Goal: Task Accomplishment & Management: Manage account settings

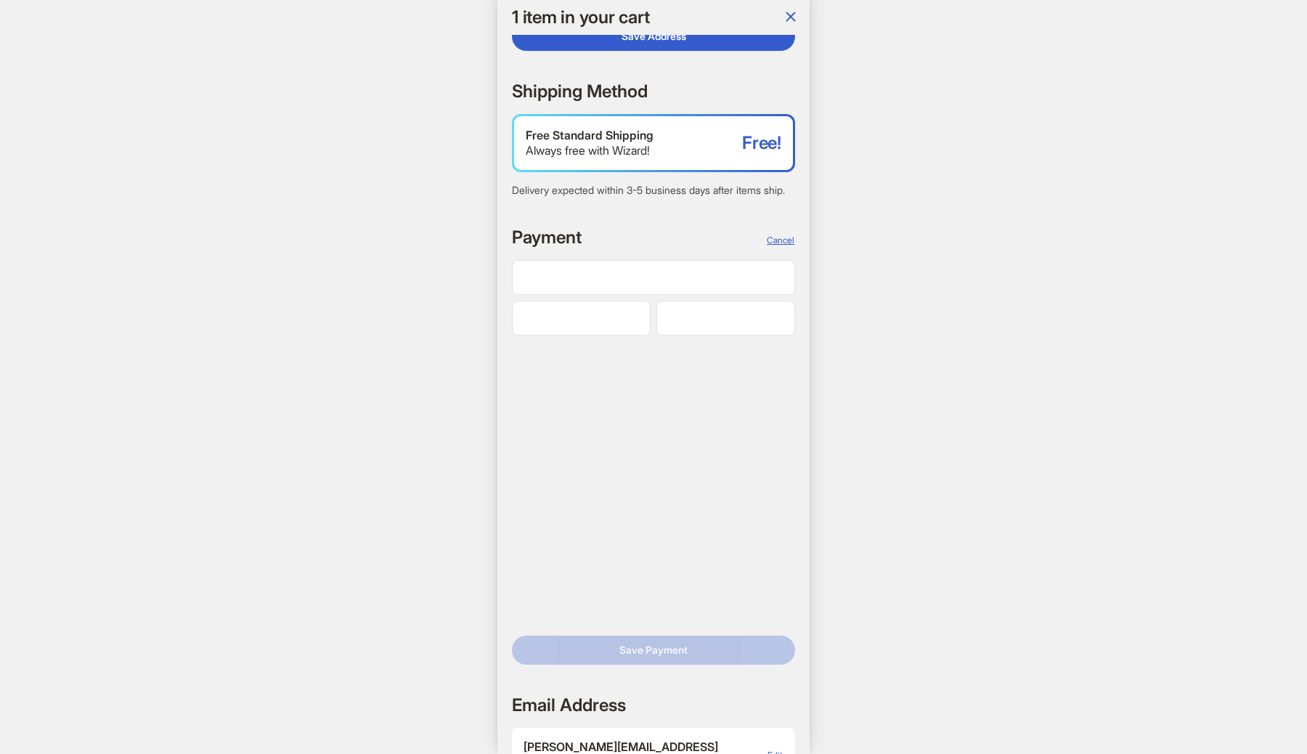
scroll to position [0, 2823]
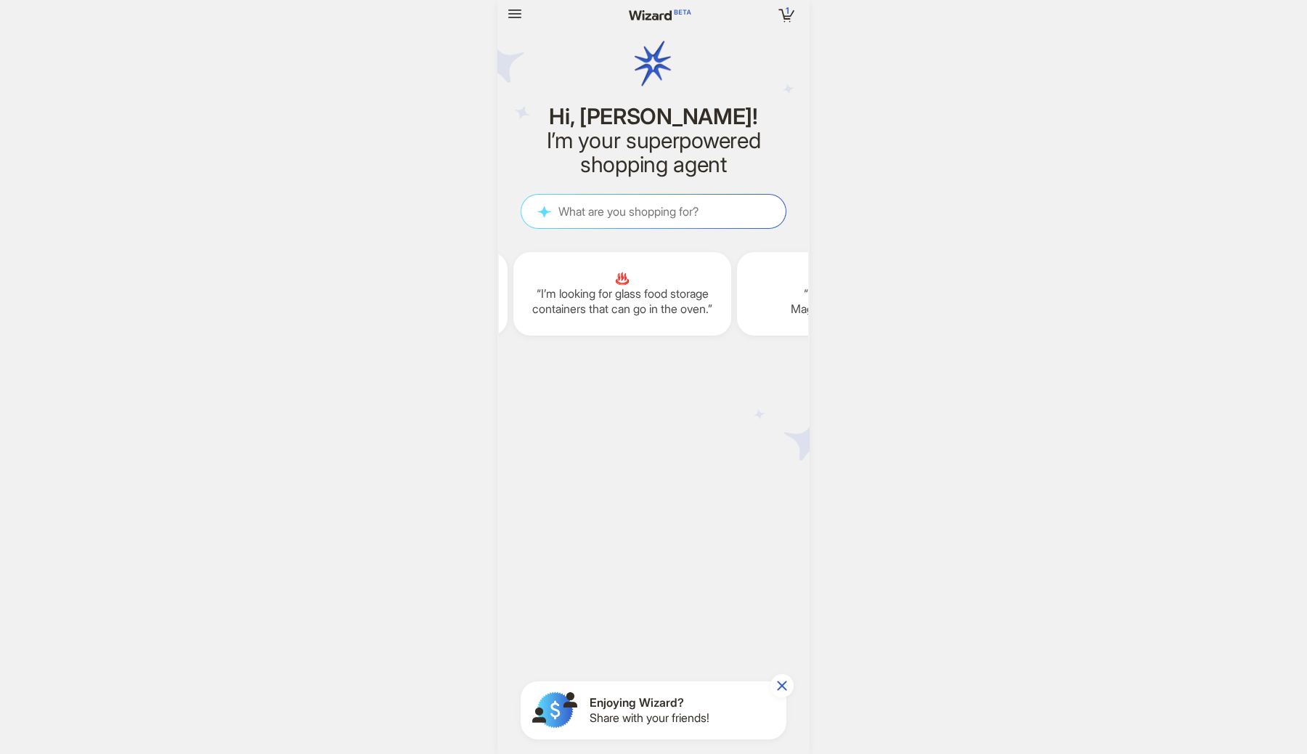
scroll to position [0, 2000]
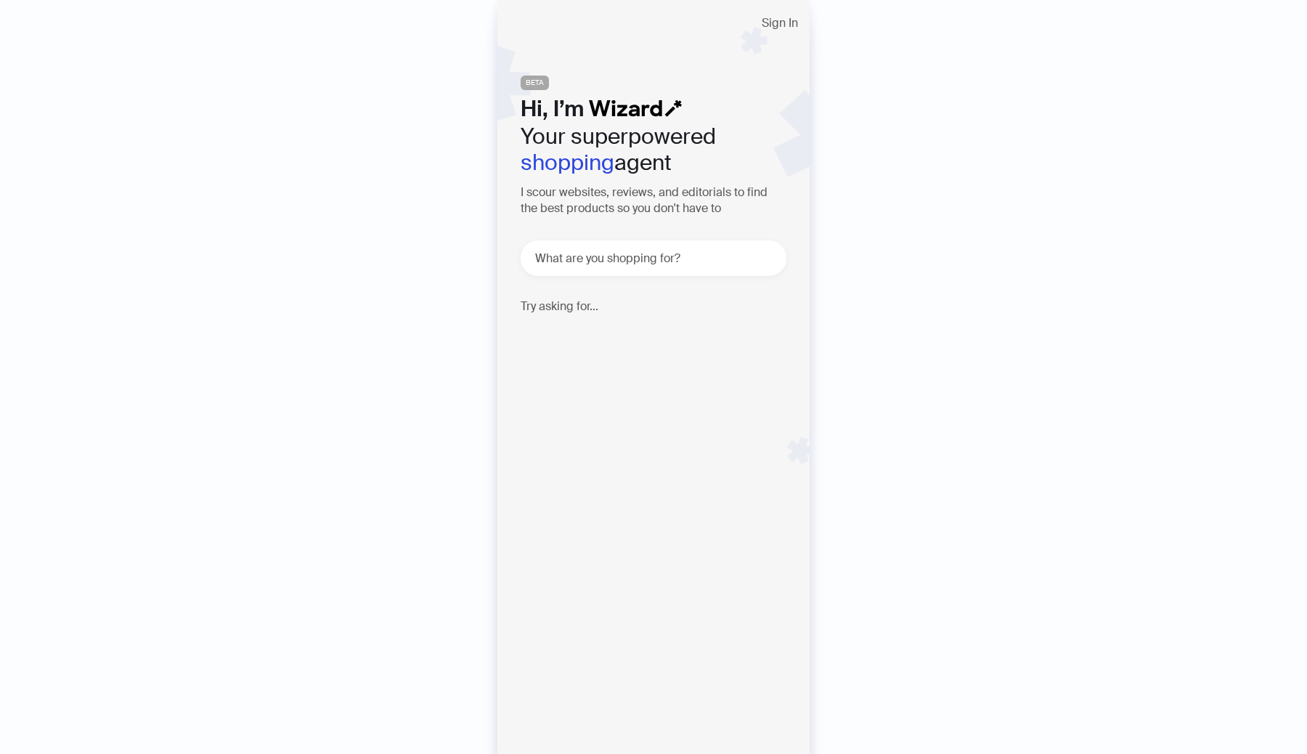
drag, startPoint x: 784, startPoint y: 28, endPoint x: 868, endPoint y: 90, distance: 104.4
click at [868, 90] on div "Sign In BETA Hi, I’m Your superpowered shopping agent I scour websites, reviews…" at bounding box center [653, 377] width 1307 height 754
click at [777, 26] on span "Sign In" at bounding box center [780, 23] width 36 height 12
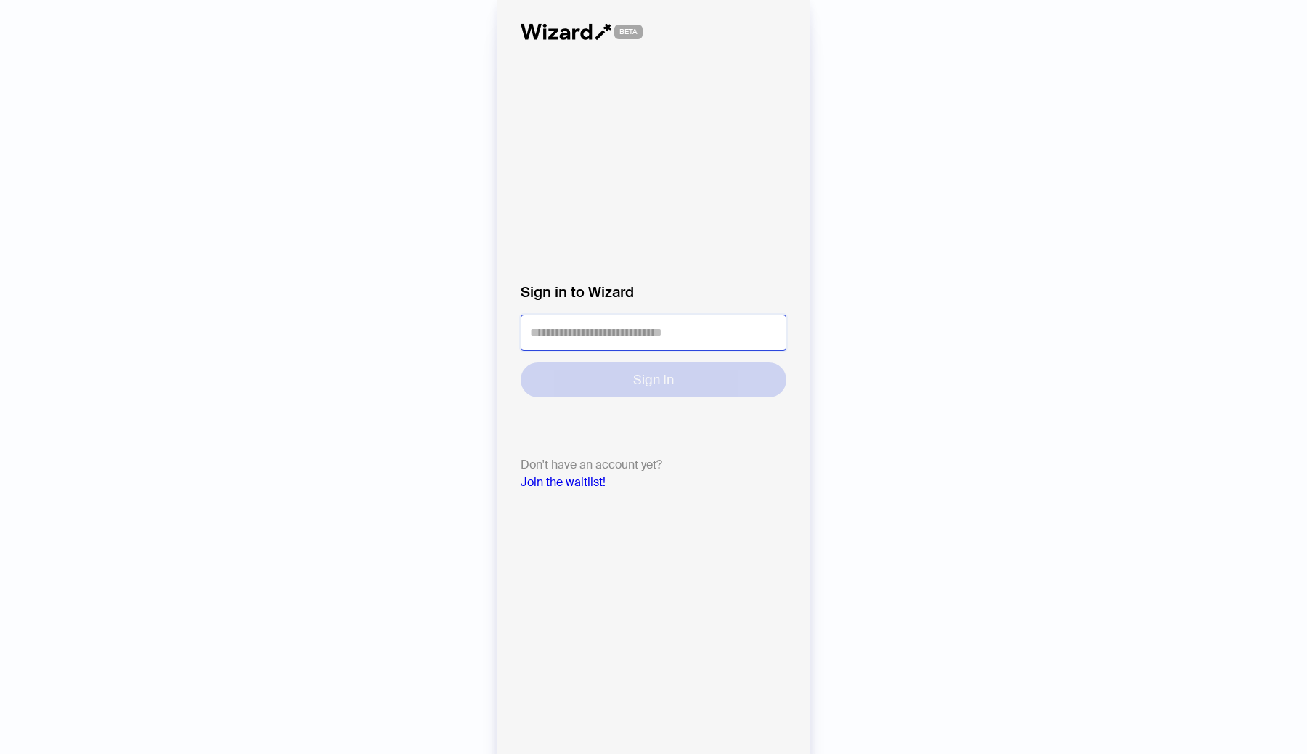
click at [657, 335] on input "tel" at bounding box center [654, 332] width 266 height 36
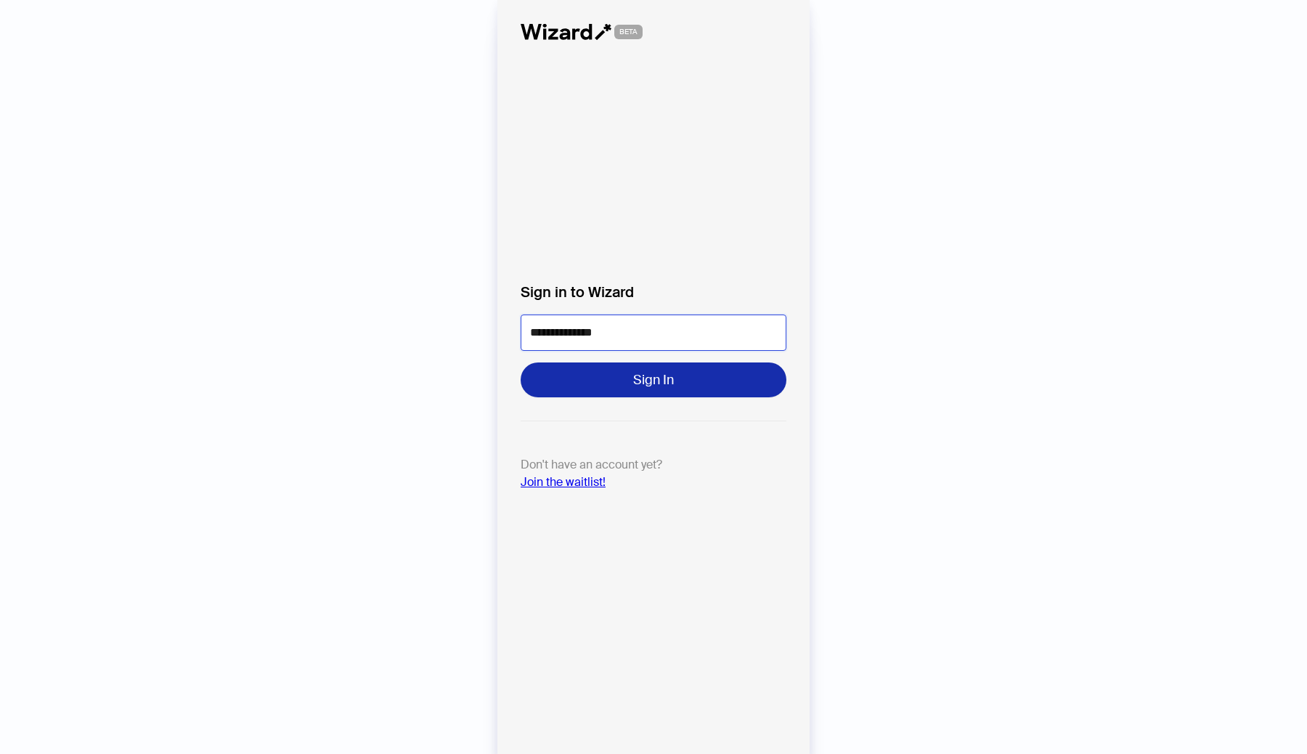
type input "**********"
click at [693, 376] on button "Sign In" at bounding box center [654, 379] width 266 height 35
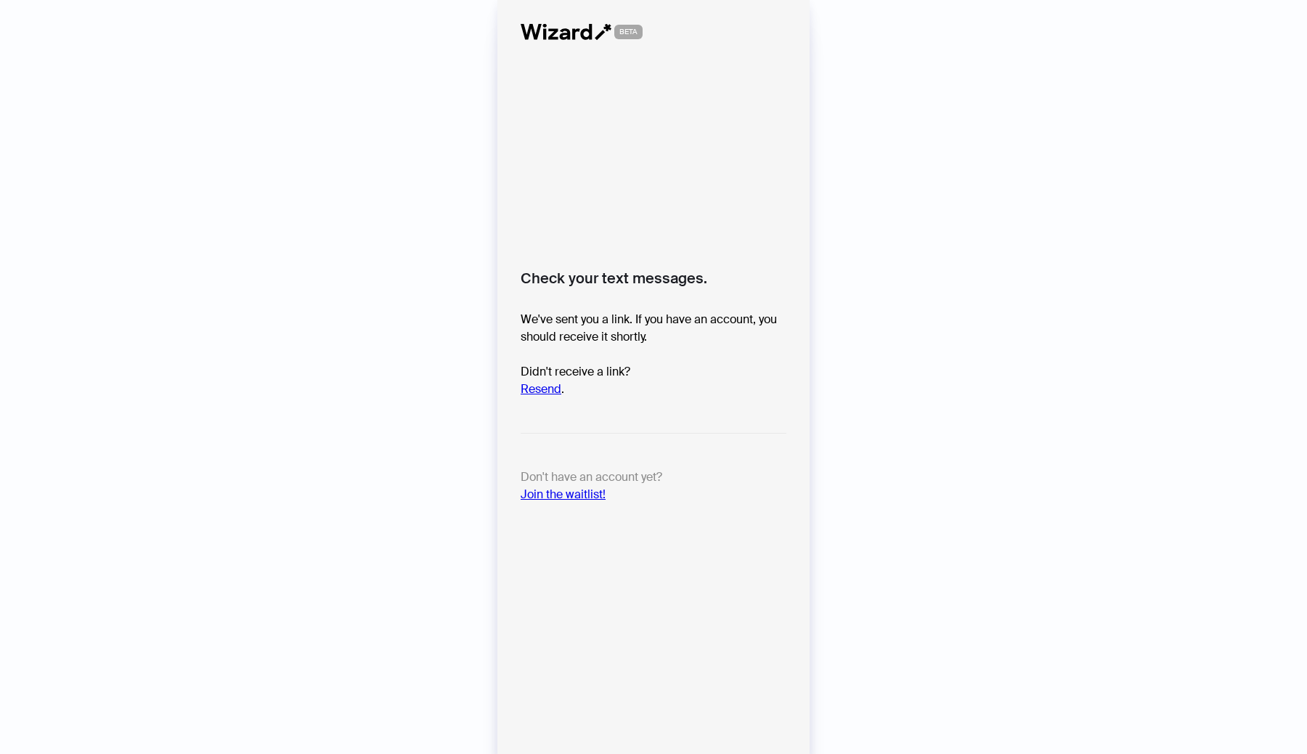
click at [548, 388] on link "Resend" at bounding box center [541, 388] width 41 height 15
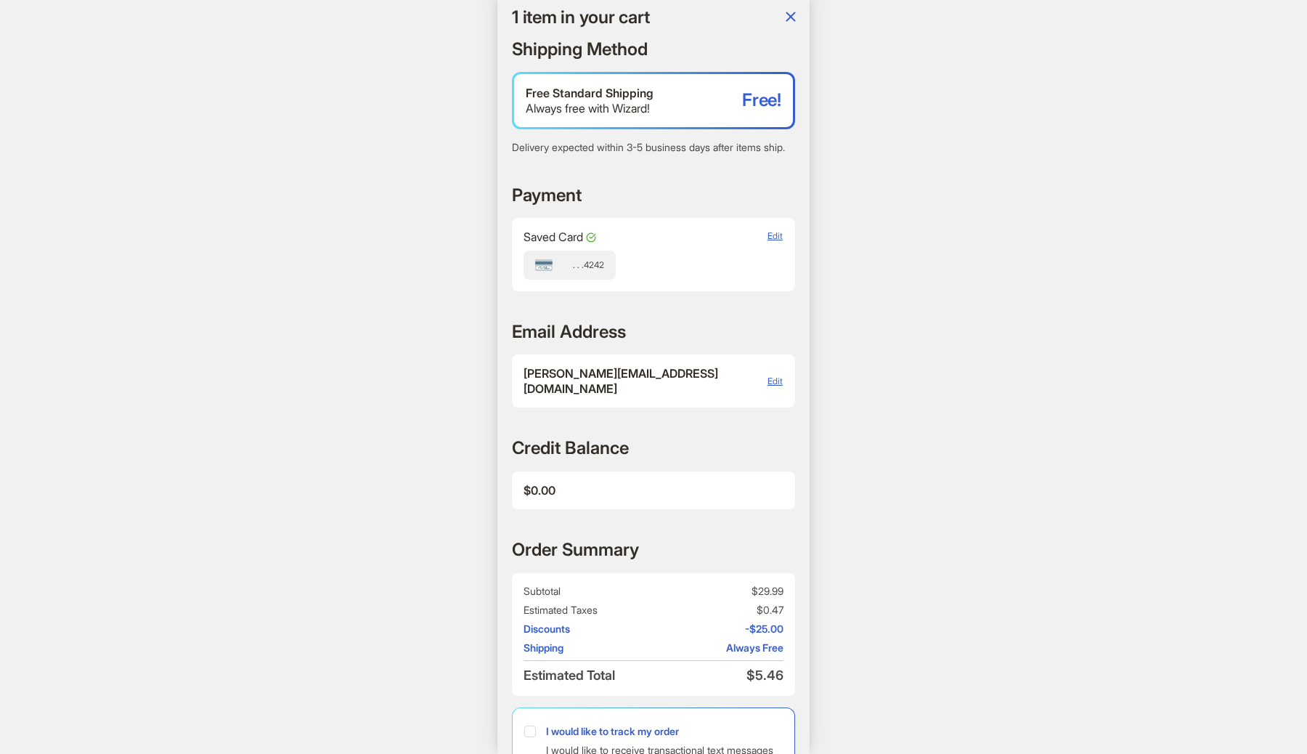
scroll to position [341, 0]
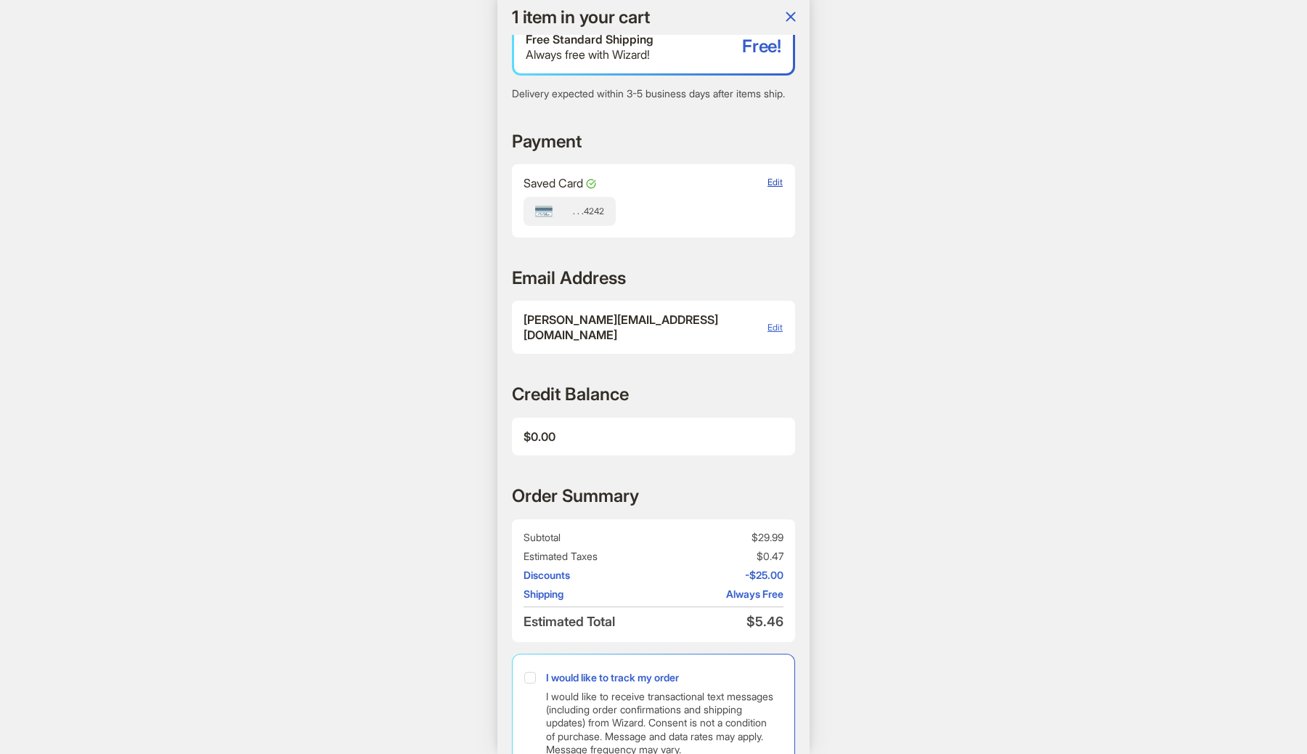
click at [773, 187] on span "Edit" at bounding box center [775, 181] width 15 height 11
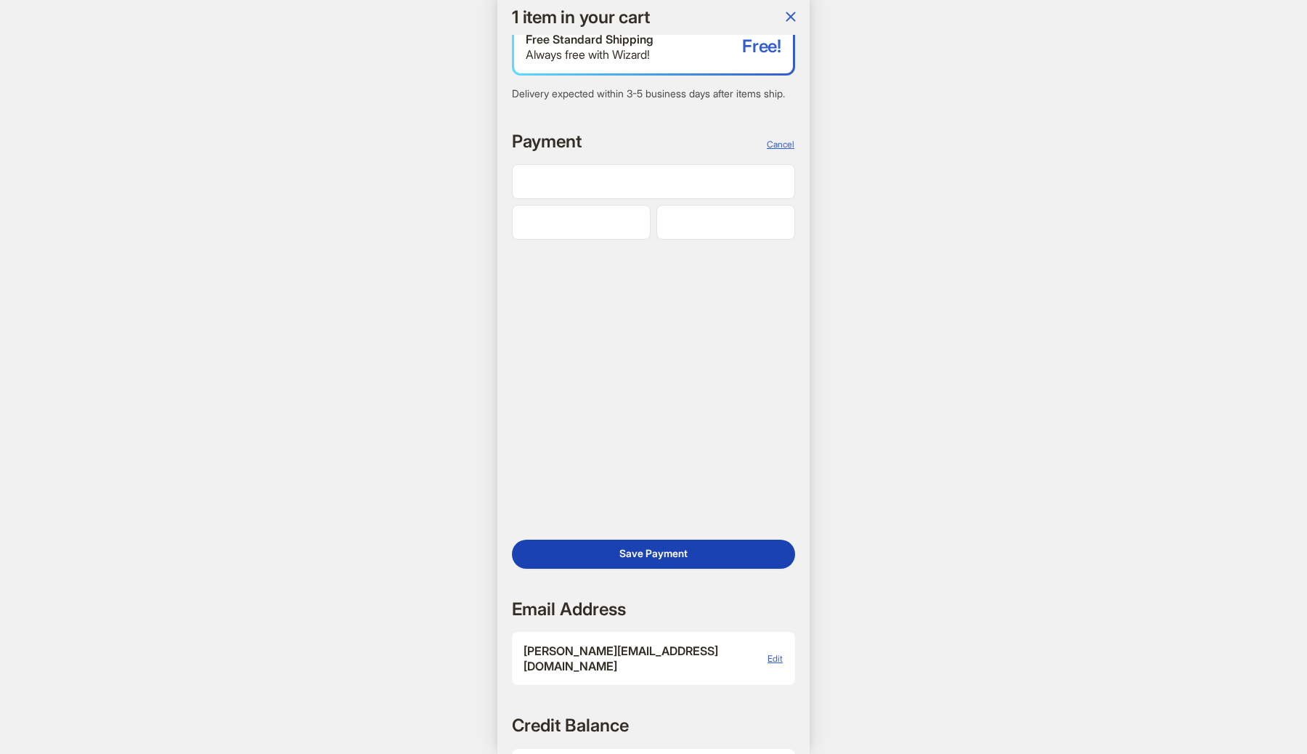
click at [684, 560] on span "Save Payment" at bounding box center [654, 553] width 68 height 13
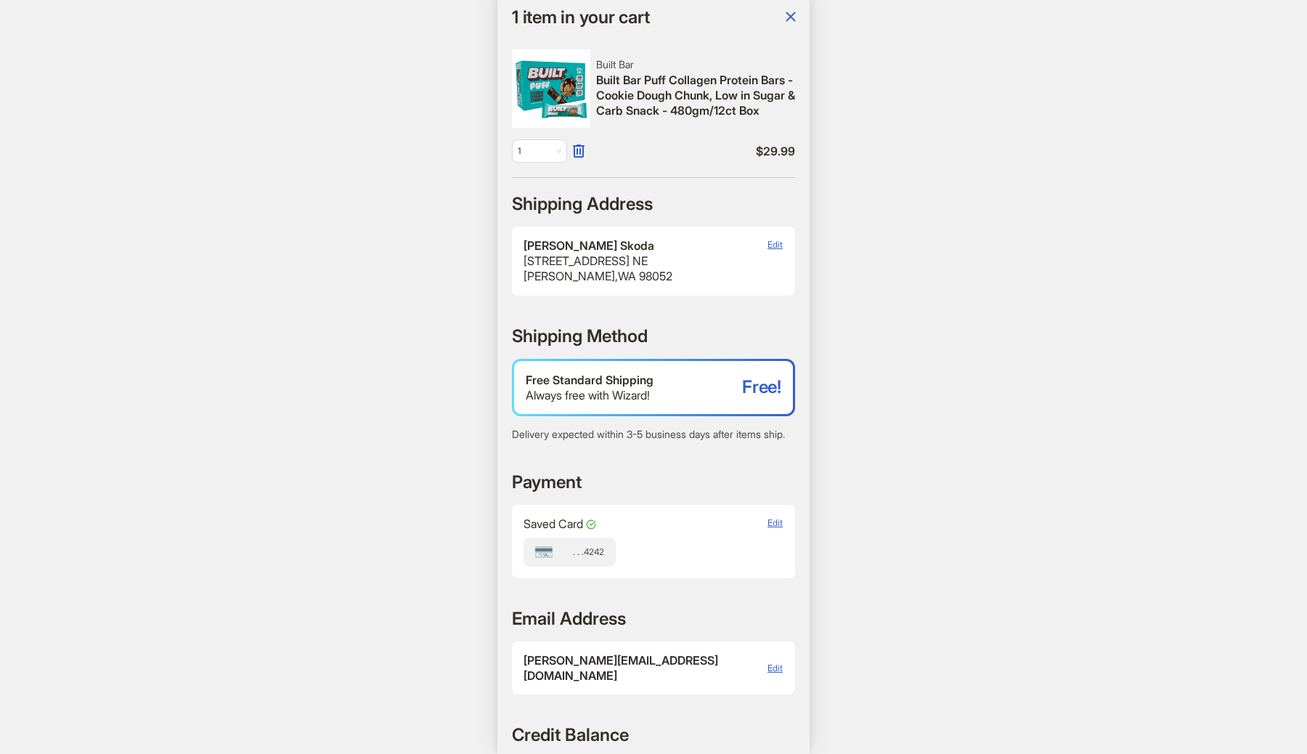
scroll to position [0, 2570]
